Goal: Transaction & Acquisition: Purchase product/service

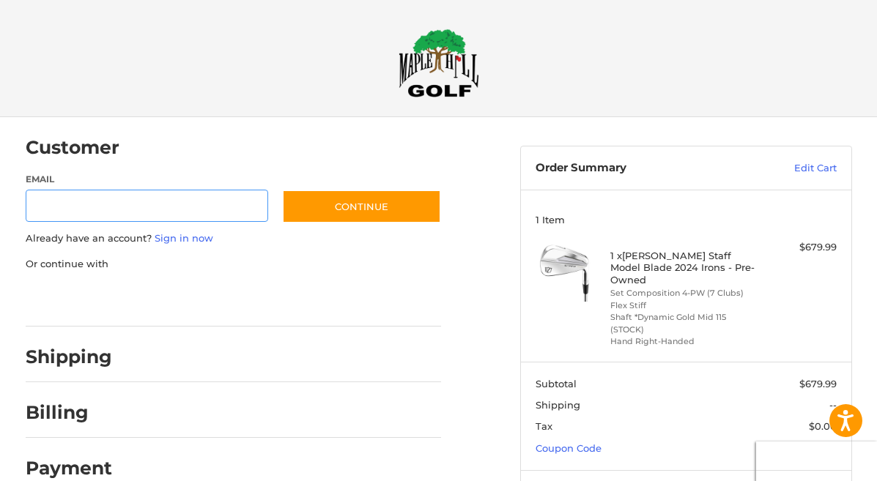
scroll to position [62, 0]
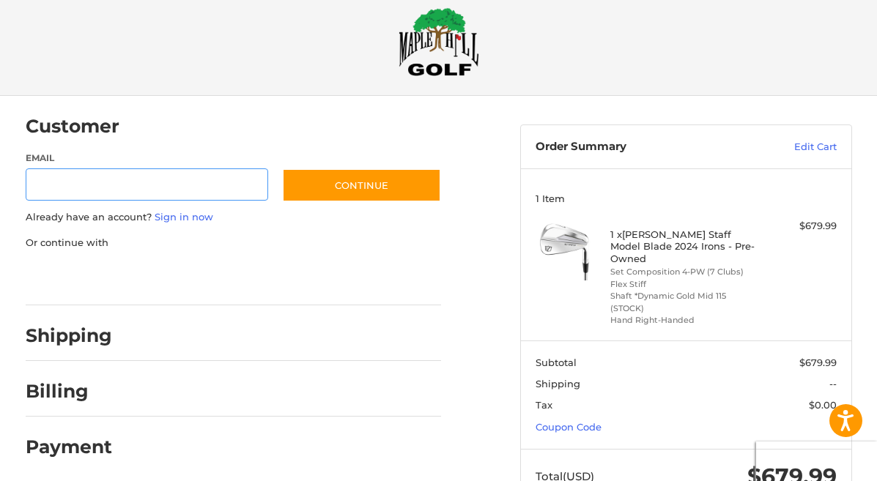
scroll to position [62, 0]
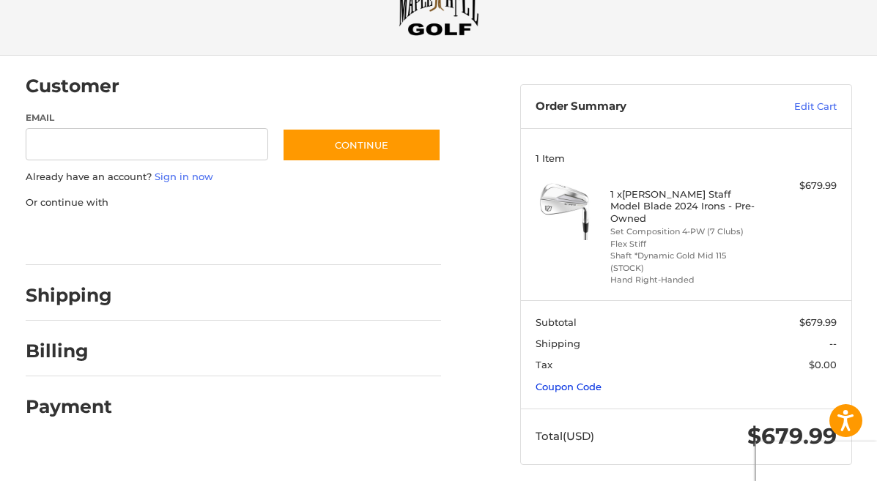
click at [592, 381] on link "Coupon Code" at bounding box center [569, 387] width 66 height 12
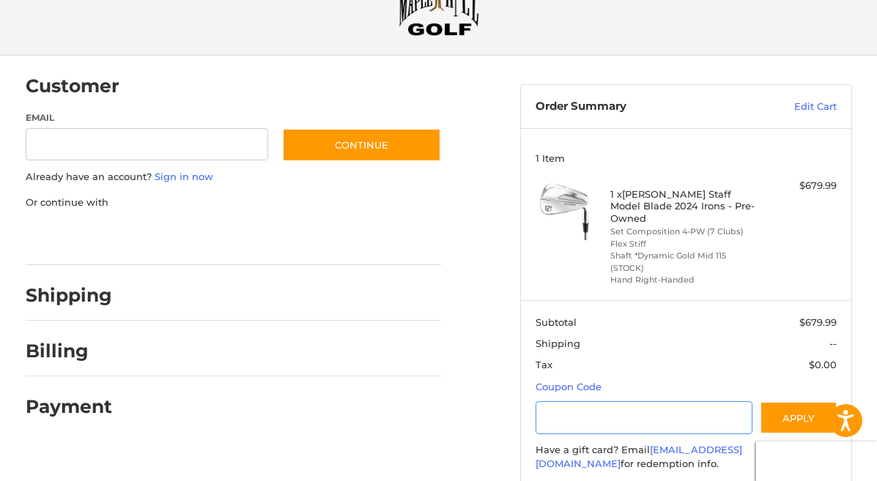
click at [618, 411] on input "Gift Certificate or Coupon Code" at bounding box center [644, 418] width 217 height 33
paste input "*********"
type input "*********"
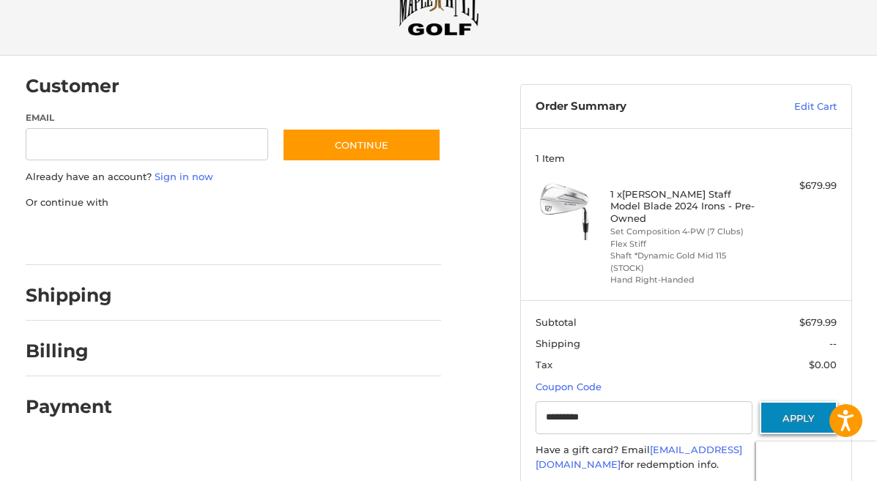
click at [802, 409] on button "Apply" at bounding box center [799, 418] width 78 height 33
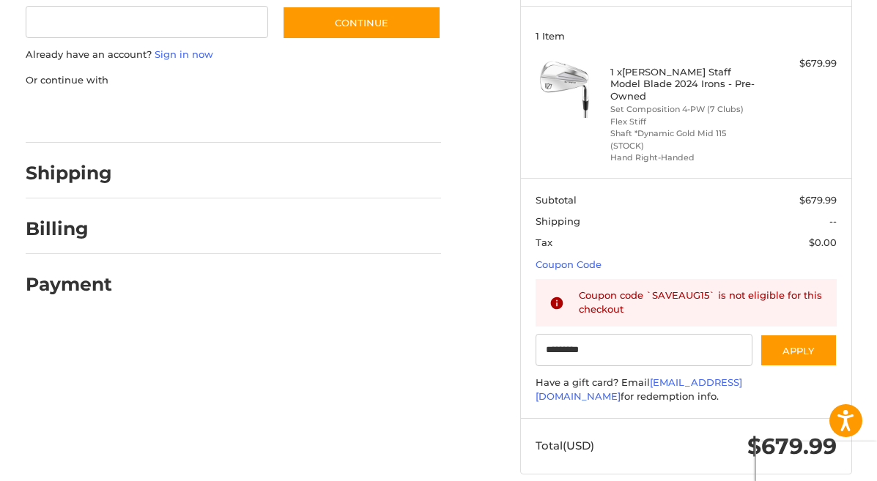
scroll to position [194, 0]
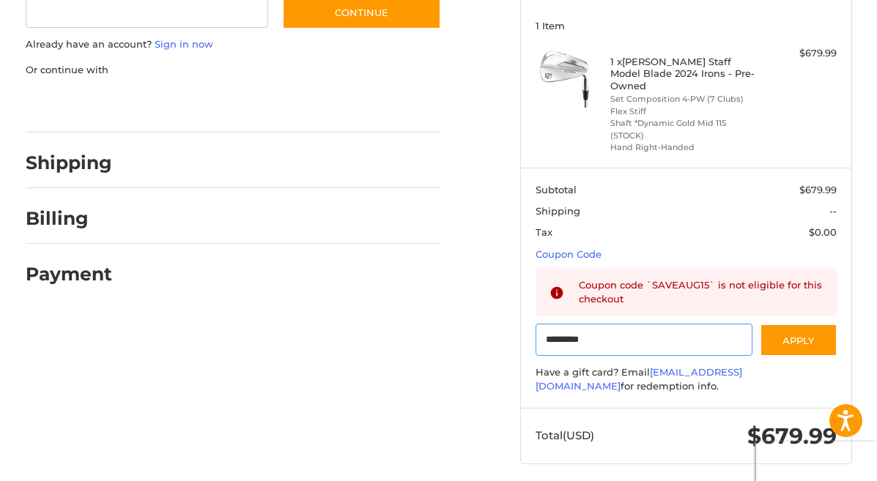
drag, startPoint x: 674, startPoint y: 330, endPoint x: 460, endPoint y: 337, distance: 214.1
click at [460, 336] on div "Customer Guest Customer Email Subscribe to our newsletter. Continue Already hav…" at bounding box center [438, 208] width 877 height 570
click at [72, 167] on h2 "Shipping" at bounding box center [69, 163] width 86 height 23
click at [82, 222] on h2 "Billing" at bounding box center [69, 218] width 86 height 23
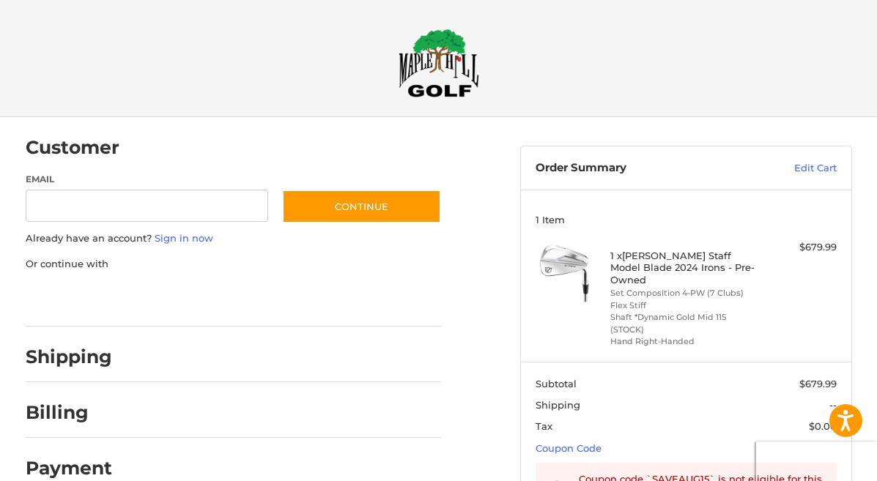
click at [679, 271] on h4 "1 x Wilson Staff Model Blade 2024 Irons - Pre-Owned" at bounding box center [683, 268] width 147 height 36
click at [819, 163] on link "Edit Cart" at bounding box center [789, 168] width 96 height 15
